Goal: Task Accomplishment & Management: Manage account settings

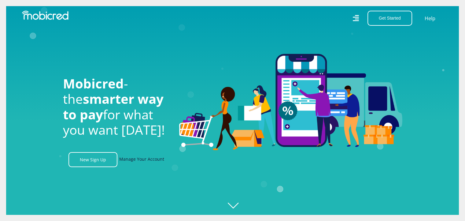
scroll to position [0, 436]
click at [133, 162] on link "Manage Your Account" at bounding box center [141, 159] width 45 height 15
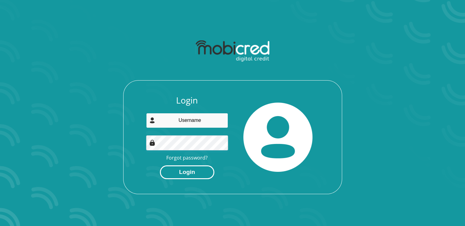
type input "[PERSON_NAME][EMAIL_ADDRESS][DOMAIN_NAME]"
click at [192, 174] on button "Login" at bounding box center [187, 172] width 54 height 14
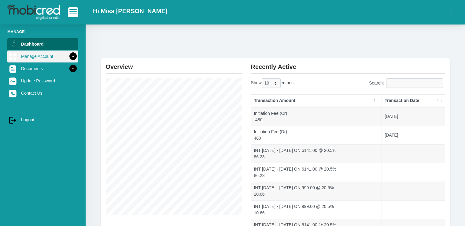
click at [41, 56] on link "Manage Account" at bounding box center [42, 56] width 71 height 12
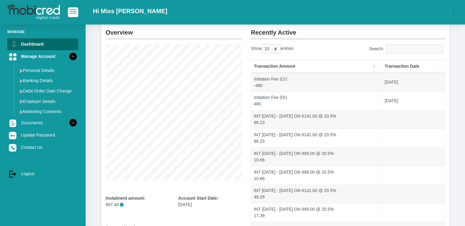
scroll to position [61, 0]
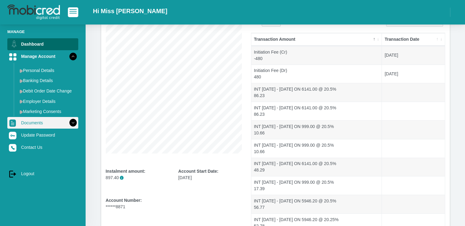
click at [40, 121] on link "Documents" at bounding box center [42, 123] width 71 height 12
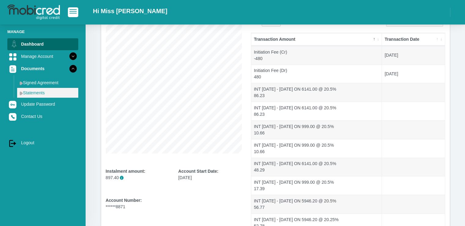
click at [39, 92] on link "Statements" at bounding box center [47, 93] width 61 height 10
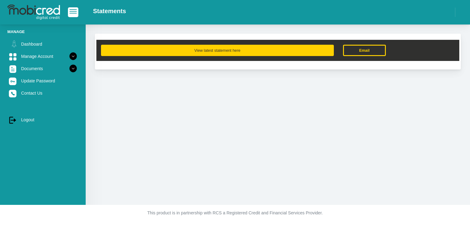
click at [206, 51] on button "View latest statement here" at bounding box center [217, 50] width 233 height 11
